Goal: Communication & Community: Ask a question

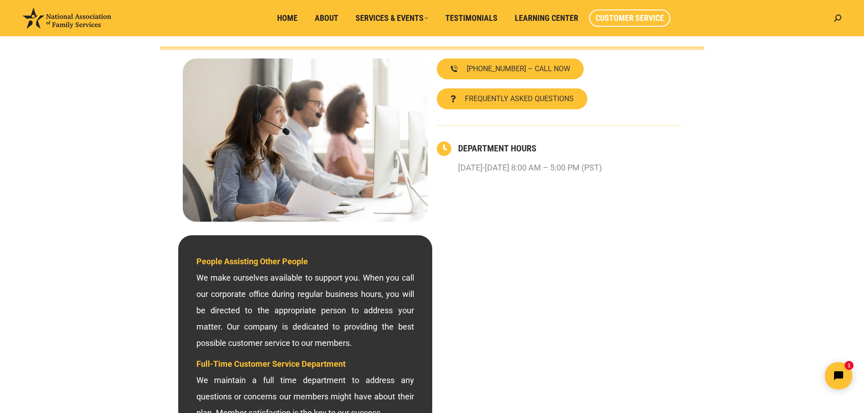
click at [622, 12] on link "Customer Service" at bounding box center [629, 18] width 81 height 17
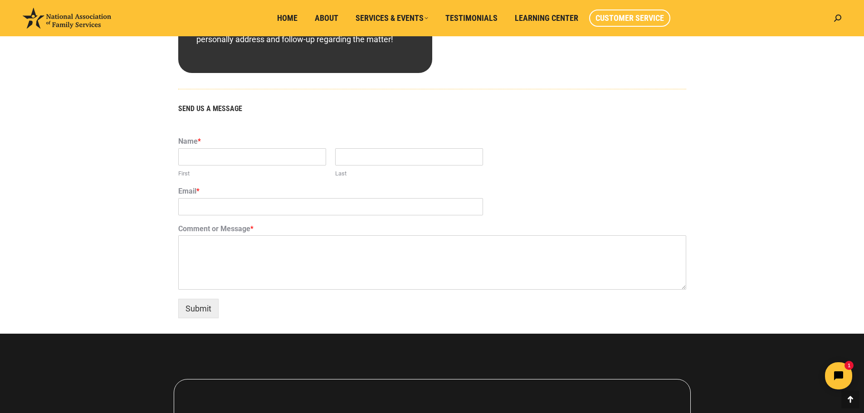
scroll to position [529, 0]
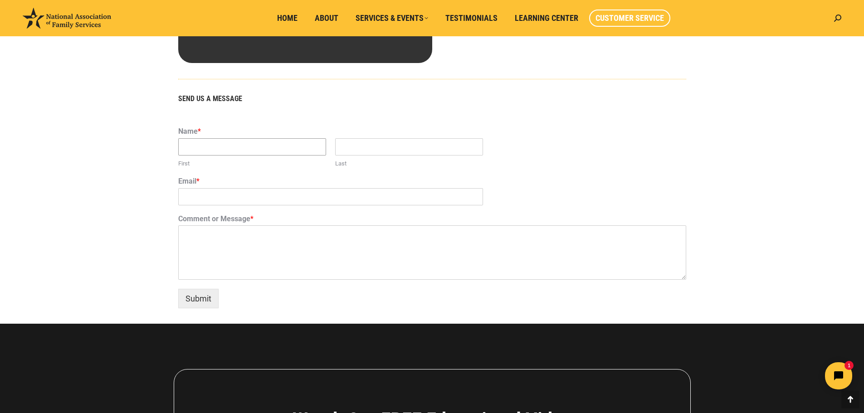
click at [249, 140] on input "First" at bounding box center [252, 146] width 148 height 17
type input "[PERSON_NAME]"
type input "[EMAIL_ADDRESS][PERSON_NAME][DOMAIN_NAME]"
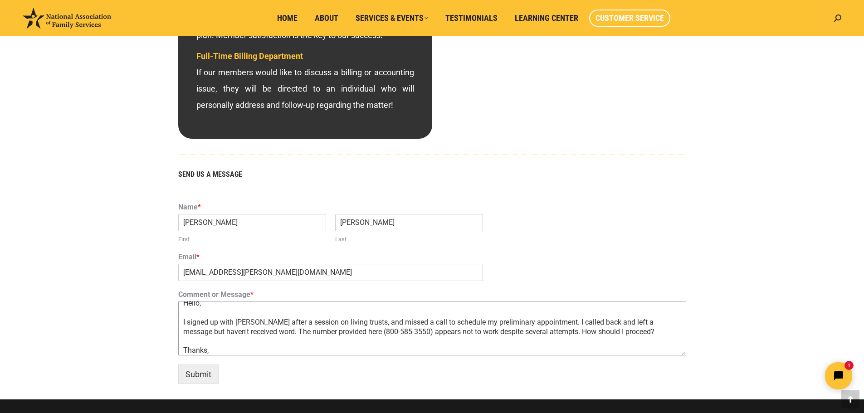
scroll to position [15, 0]
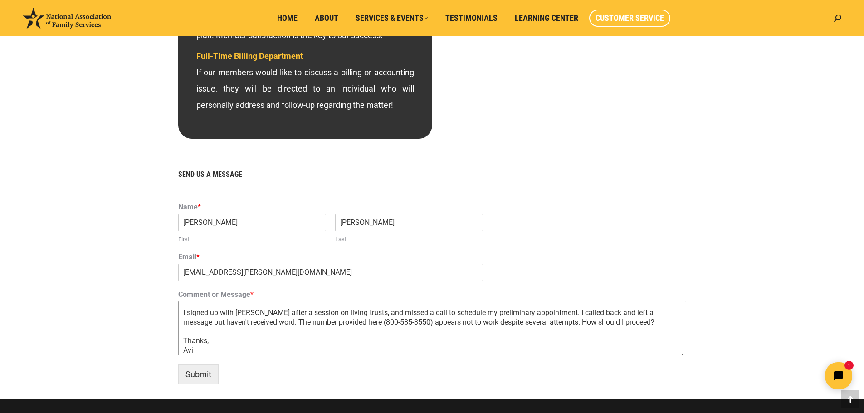
type textarea "Hello, I signed up with [PERSON_NAME] after a session on living trusts, and mis…"
click at [315, 345] on textarea "Hello, I signed up with Brooke Kwon after a session on living trusts, and misse…" at bounding box center [432, 328] width 508 height 54
click at [258, 334] on textarea "Hello, I signed up with Brooke Kwon after a session on living trusts, and misse…" at bounding box center [432, 328] width 508 height 54
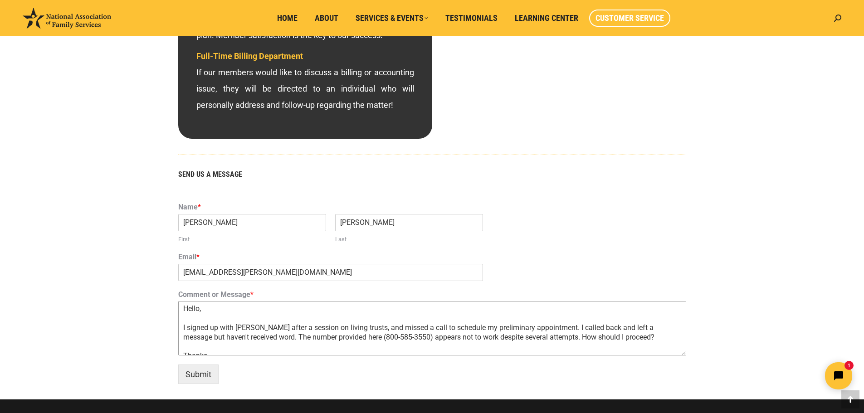
scroll to position [18, 0]
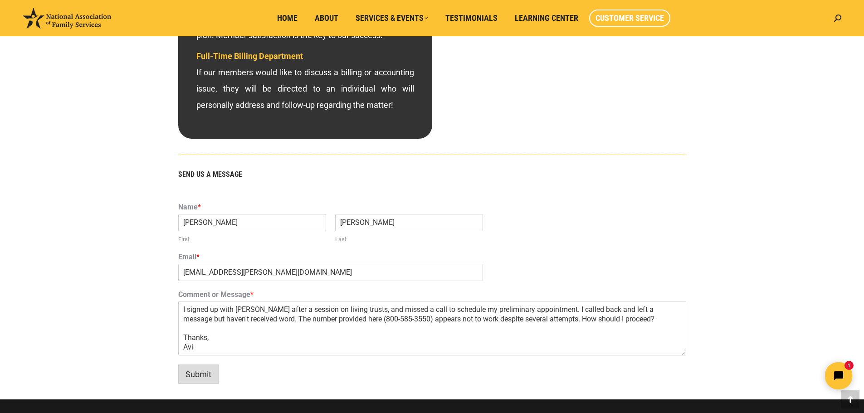
click at [199, 374] on button "Submit" at bounding box center [198, 375] width 40 height 20
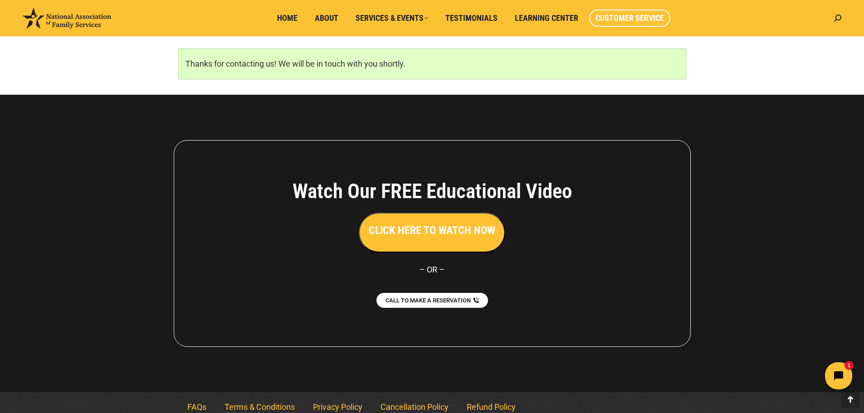
scroll to position [607, 0]
